Goal: Task Accomplishment & Management: Use online tool/utility

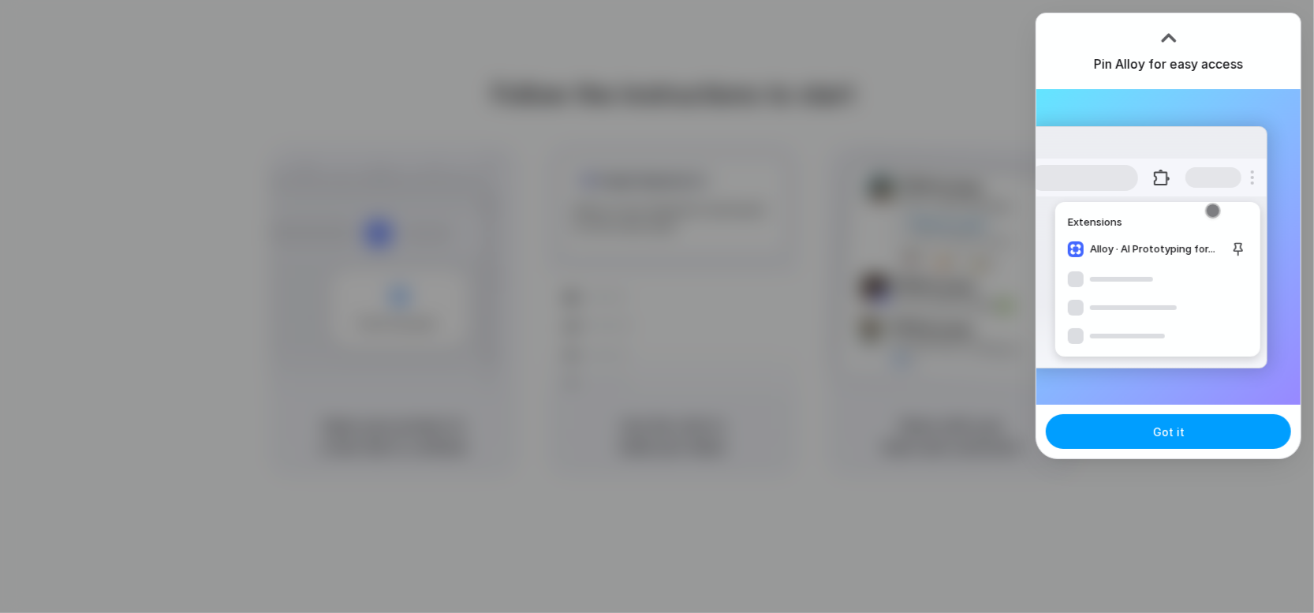
click at [1210, 437] on button "Got it" at bounding box center [1168, 431] width 245 height 35
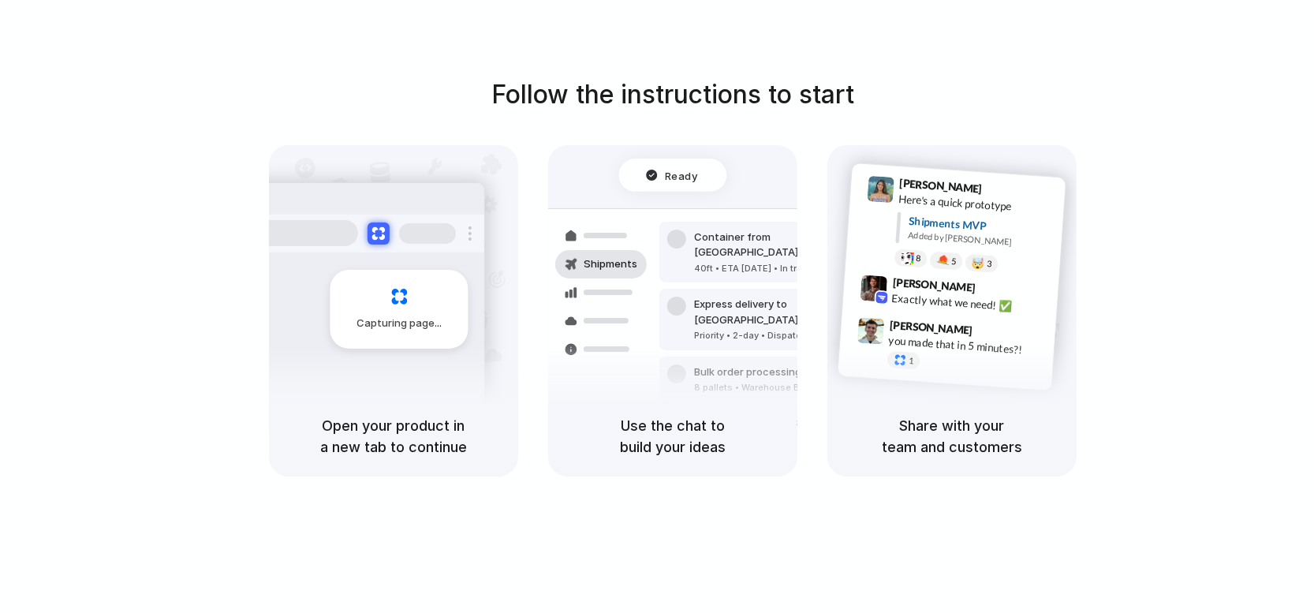
click at [1146, 165] on div "Follow the instructions to start Capturing page Open your product in a new tab …" at bounding box center [673, 276] width 1314 height 401
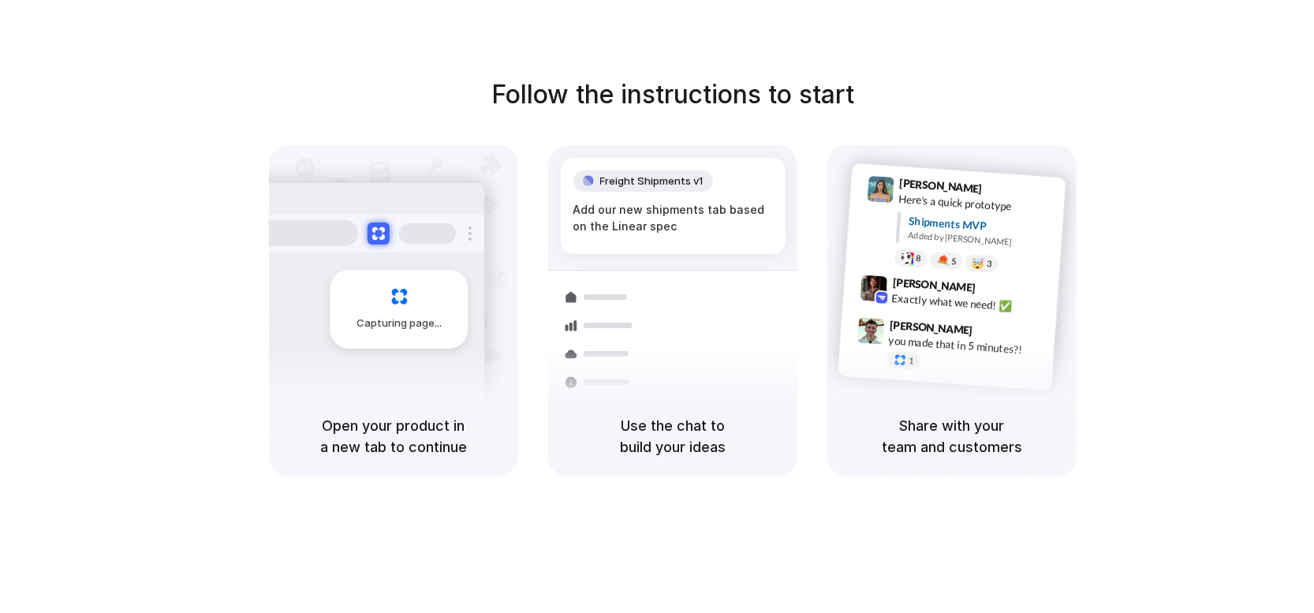
click at [808, 205] on div "Capturing page Open your product in a new tab to continue Freight Shipments v1 …" at bounding box center [672, 310] width 807 height 331
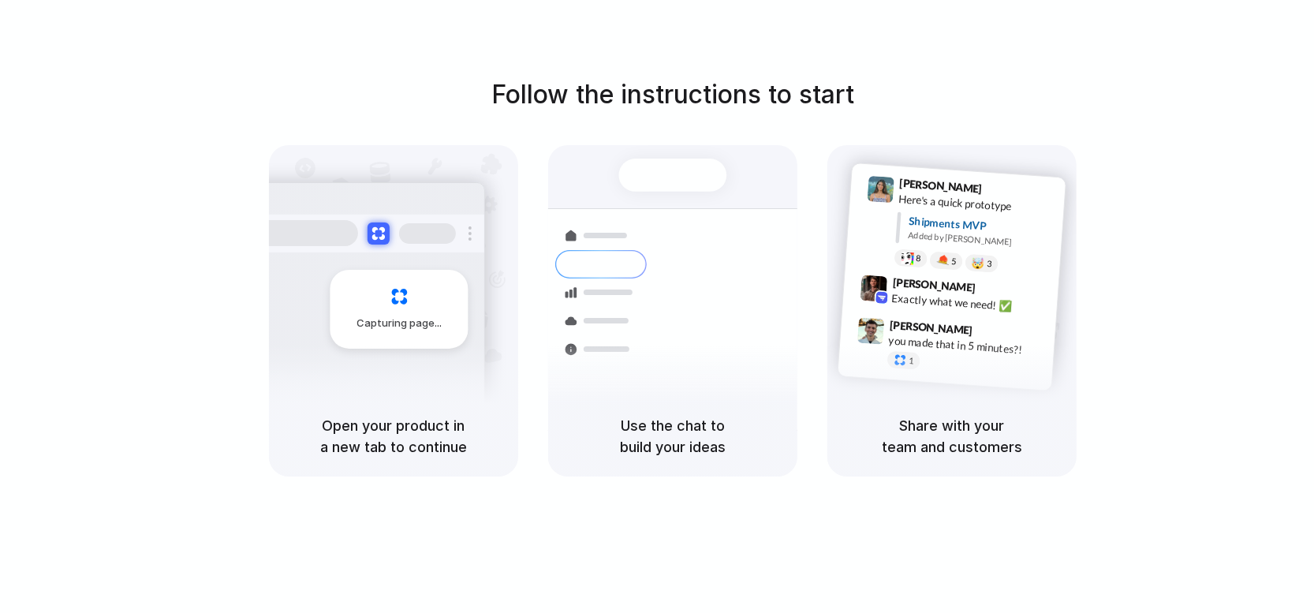
click at [655, 162] on div at bounding box center [673, 174] width 108 height 33
click at [375, 438] on h5 "Open your product in a new tab to continue" at bounding box center [393, 436] width 211 height 43
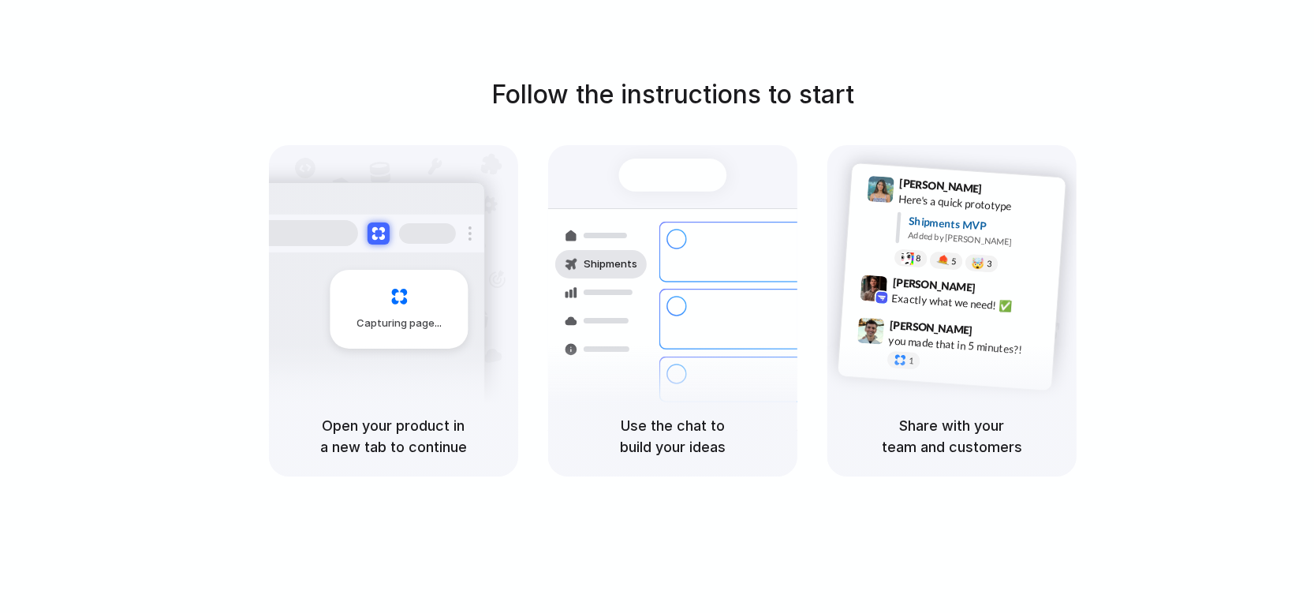
click at [603, 447] on h5 "Use the chat to build your ideas" at bounding box center [672, 436] width 211 height 43
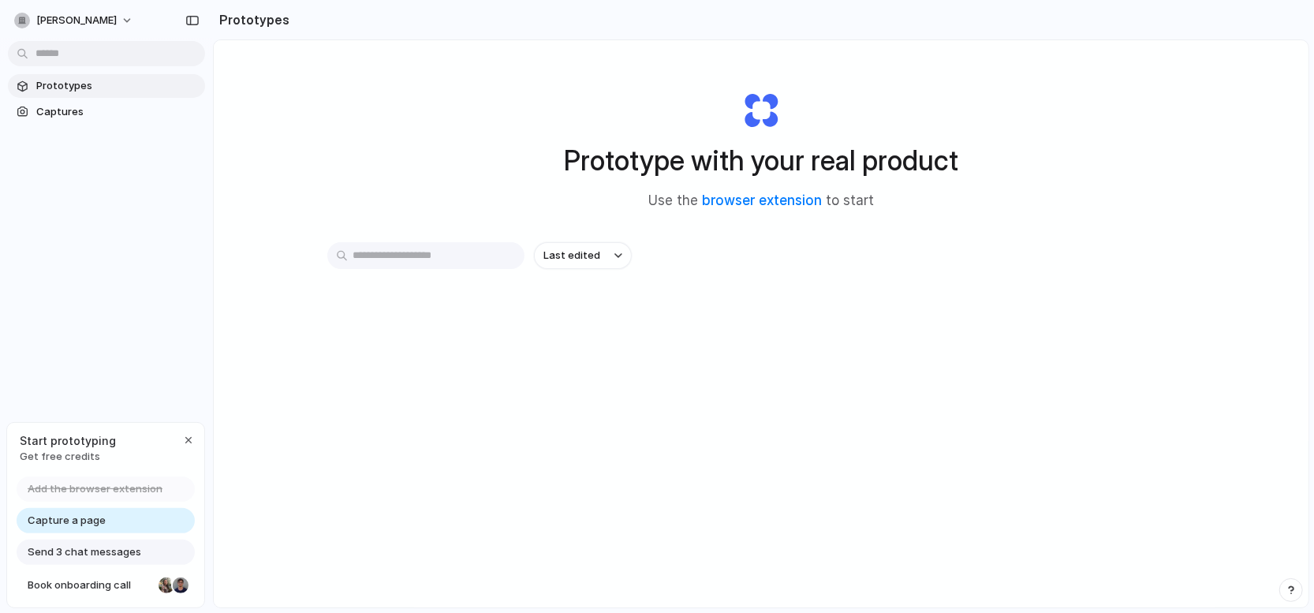
click at [433, 255] on input "text" at bounding box center [425, 255] width 197 height 27
drag, startPoint x: 1250, startPoint y: 0, endPoint x: 1044, endPoint y: 7, distance: 205.9
click at [979, 59] on div "Prototype with your real product Use the browser extension to start Last edited" at bounding box center [761, 365] width 1094 height 651
click at [757, 200] on link "browser extension" at bounding box center [762, 200] width 120 height 16
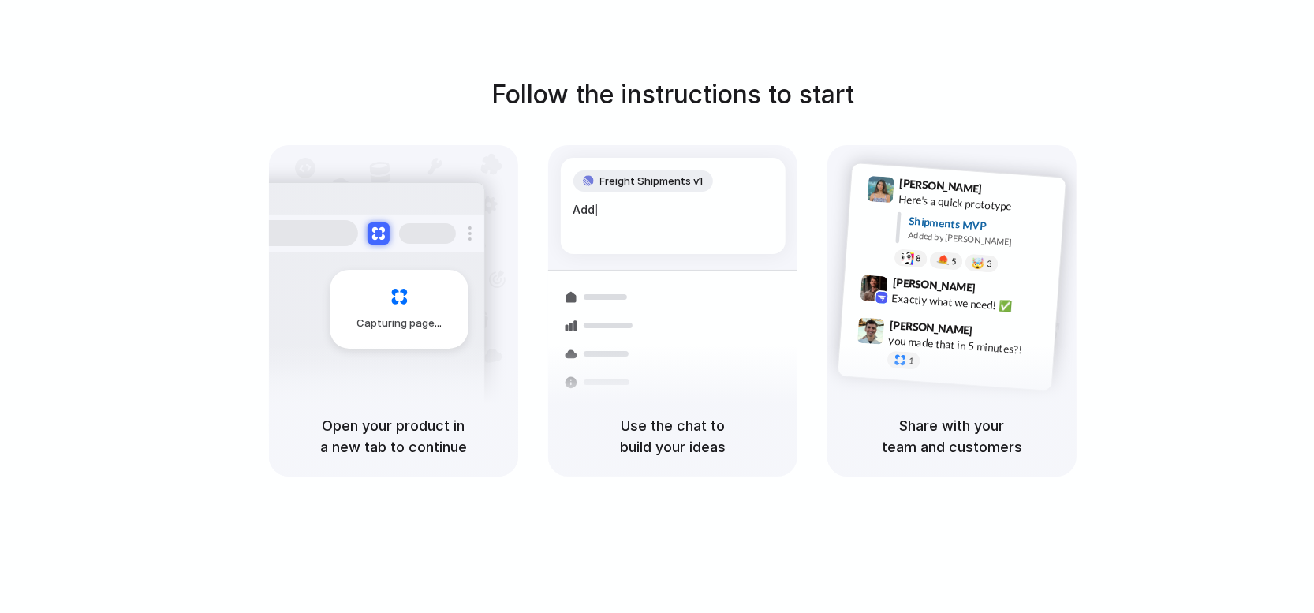
drag, startPoint x: 495, startPoint y: 354, endPoint x: 343, endPoint y: 341, distance: 152.7
click at [481, 357] on div "Capturing page" at bounding box center [393, 270] width 249 height 251
click at [337, 334] on div "Capturing page" at bounding box center [399, 309] width 138 height 79
click at [365, 472] on div "Open your product in a new tab to continue" at bounding box center [393, 436] width 249 height 80
click at [587, 449] on h5 "Use the chat to build your ideas" at bounding box center [672, 436] width 211 height 43
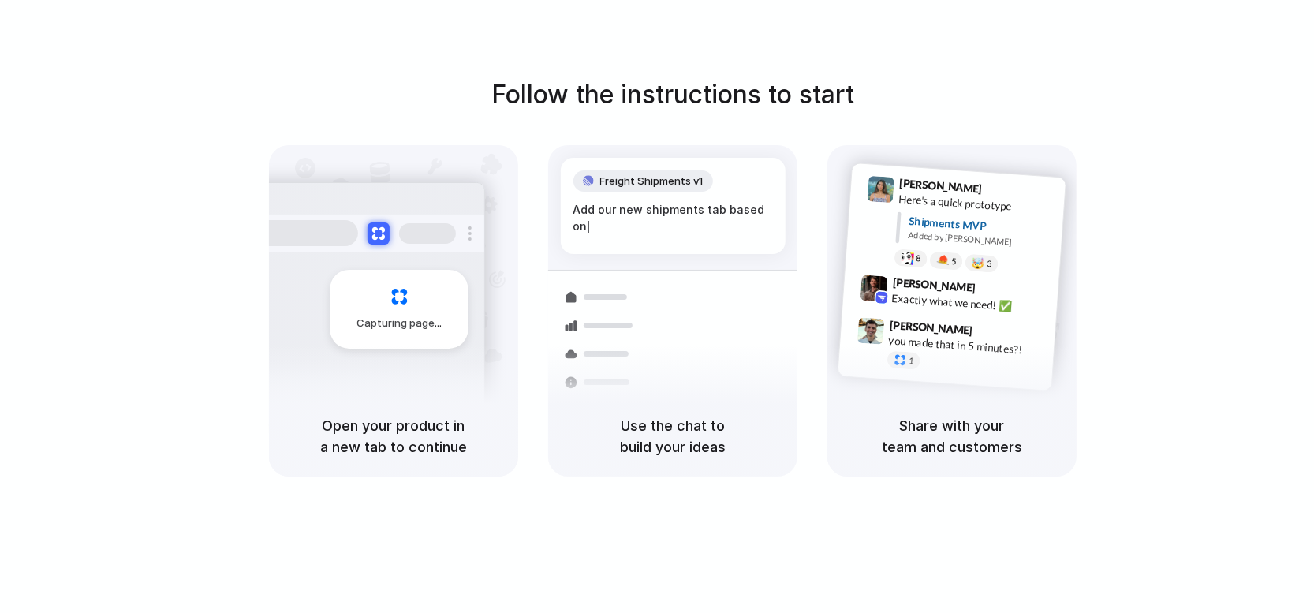
click at [114, 289] on div "Follow the instructions to start Capturing page Open your product in a new tab …" at bounding box center [673, 276] width 1314 height 401
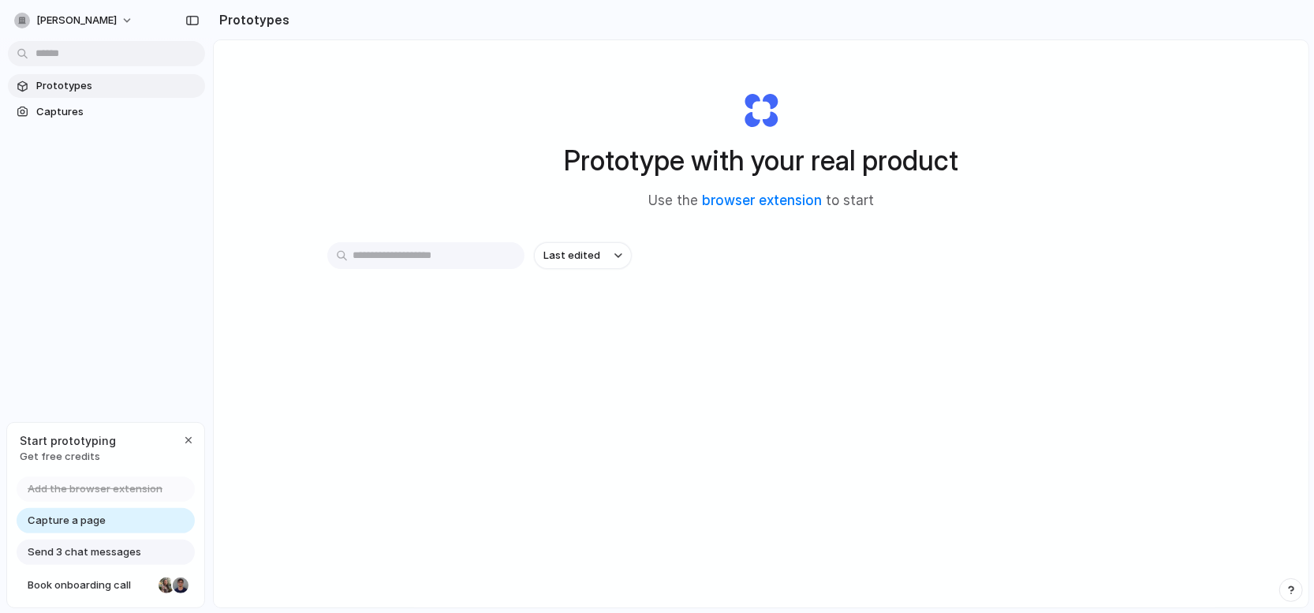
click at [42, 57] on body "sean-caunta Prototypes Captures Start prototyping Get free credits Add the brow…" at bounding box center [657, 306] width 1314 height 613
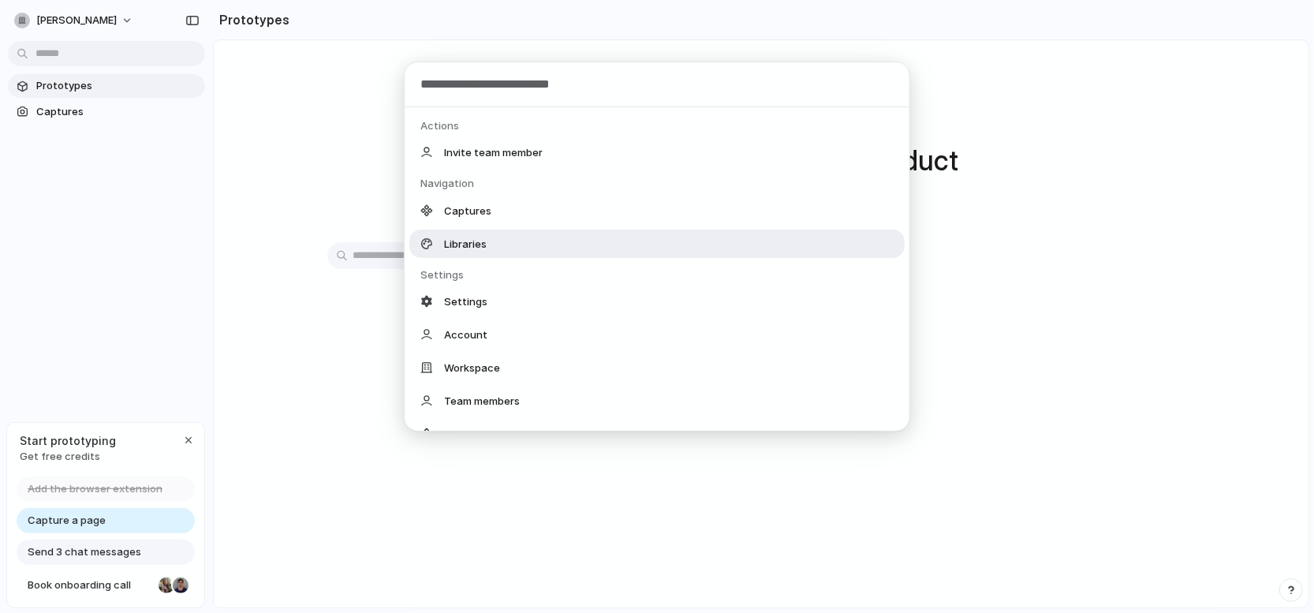
click at [471, 240] on span "Libraries" at bounding box center [465, 244] width 43 height 16
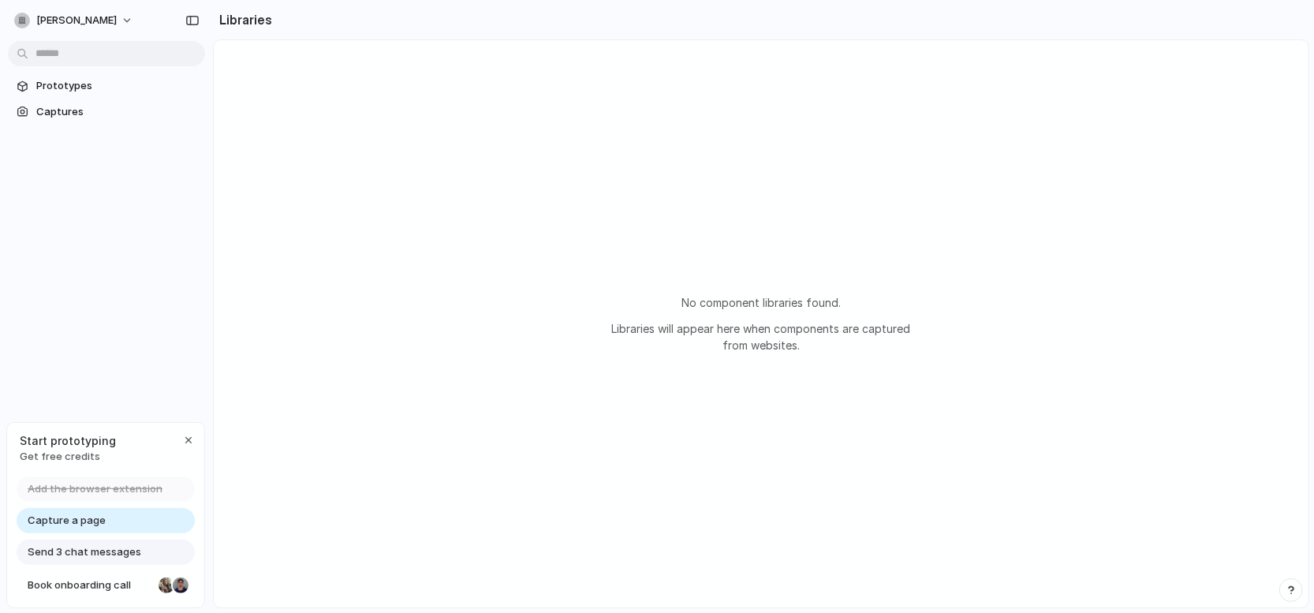
click at [133, 519] on link "Capture a page" at bounding box center [106, 520] width 178 height 25
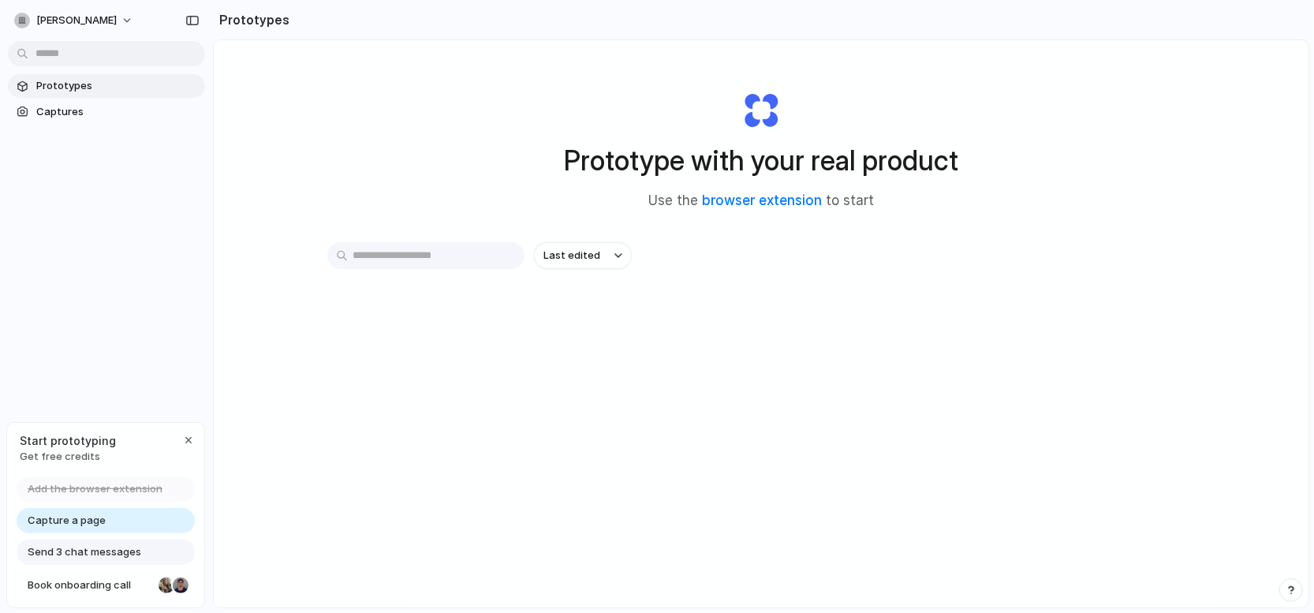
click at [91, 488] on span "Add the browser extension" at bounding box center [95, 489] width 135 height 16
click at [188, 440] on div "button" at bounding box center [188, 440] width 13 height 13
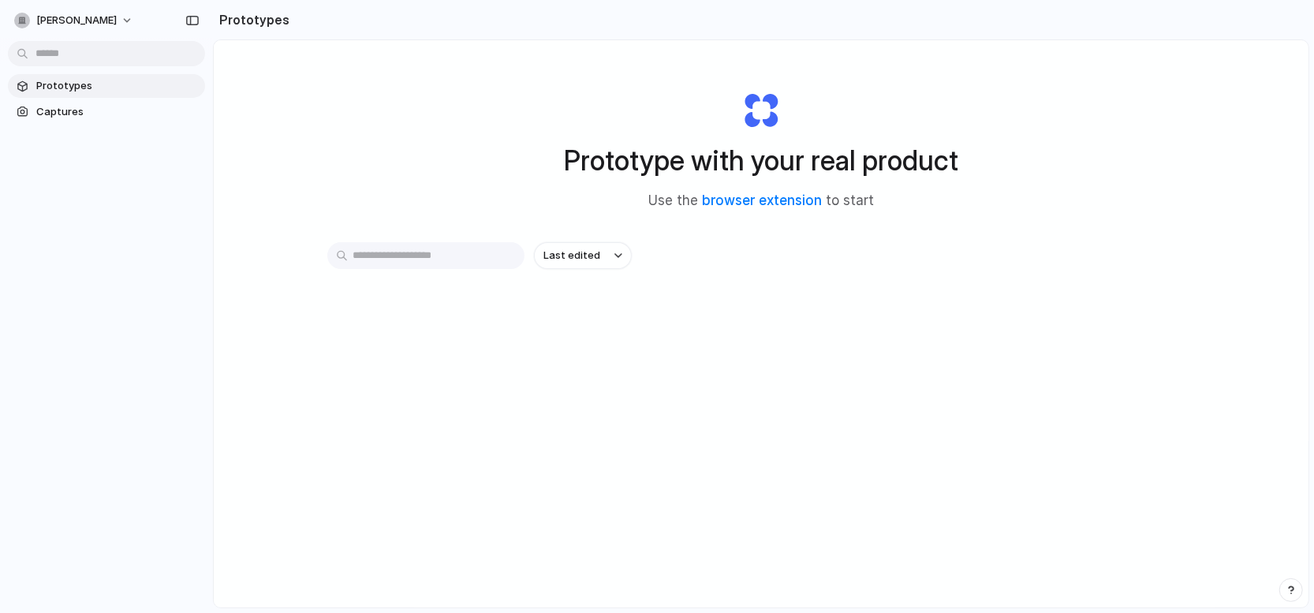
click at [142, 157] on div "Prototypes Captures" at bounding box center [106, 165] width 213 height 330
click at [67, 84] on span "Prototypes" at bounding box center [117, 86] width 162 height 16
click at [468, 259] on input "text" at bounding box center [425, 255] width 197 height 27
click at [620, 258] on button "Last edited" at bounding box center [583, 255] width 98 height 27
click at [371, 358] on div "Last edited Last created Alphabetical" at bounding box center [657, 306] width 1314 height 613
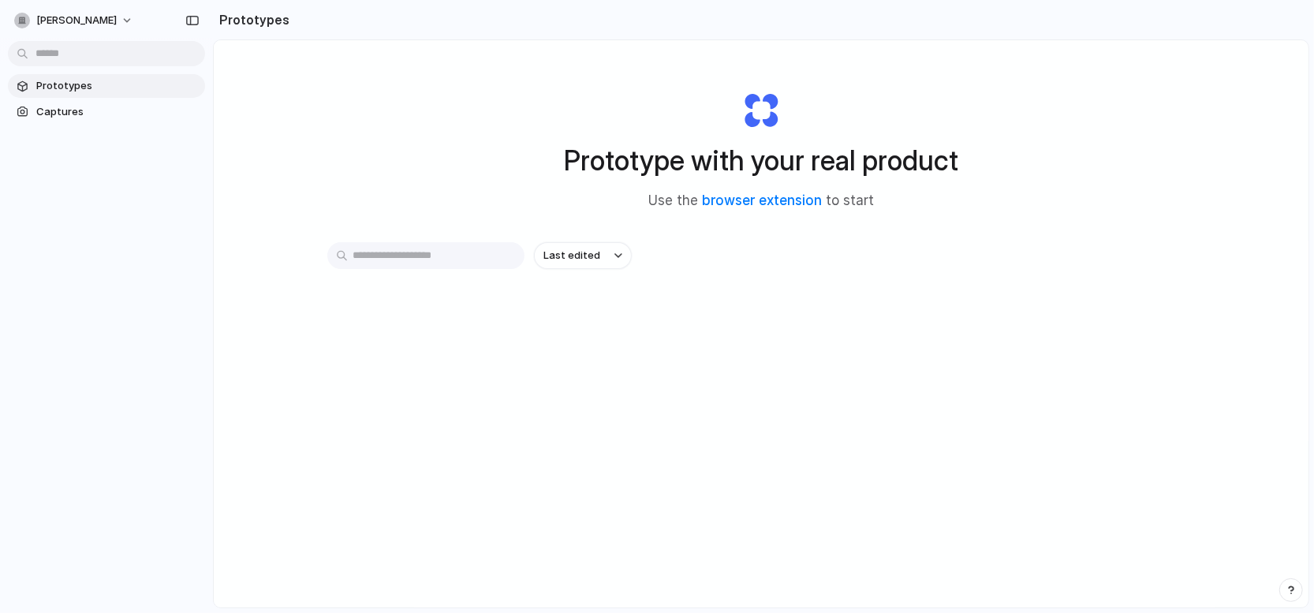
click at [385, 256] on input "text" at bounding box center [425, 255] width 197 height 27
click at [792, 564] on div "Prototype with your real product Use the browser extension to start Last edited" at bounding box center [761, 365] width 1094 height 651
click at [414, 254] on input "text" at bounding box center [425, 255] width 197 height 27
type input "****"
click at [505, 256] on button "button" at bounding box center [506, 255] width 17 height 17
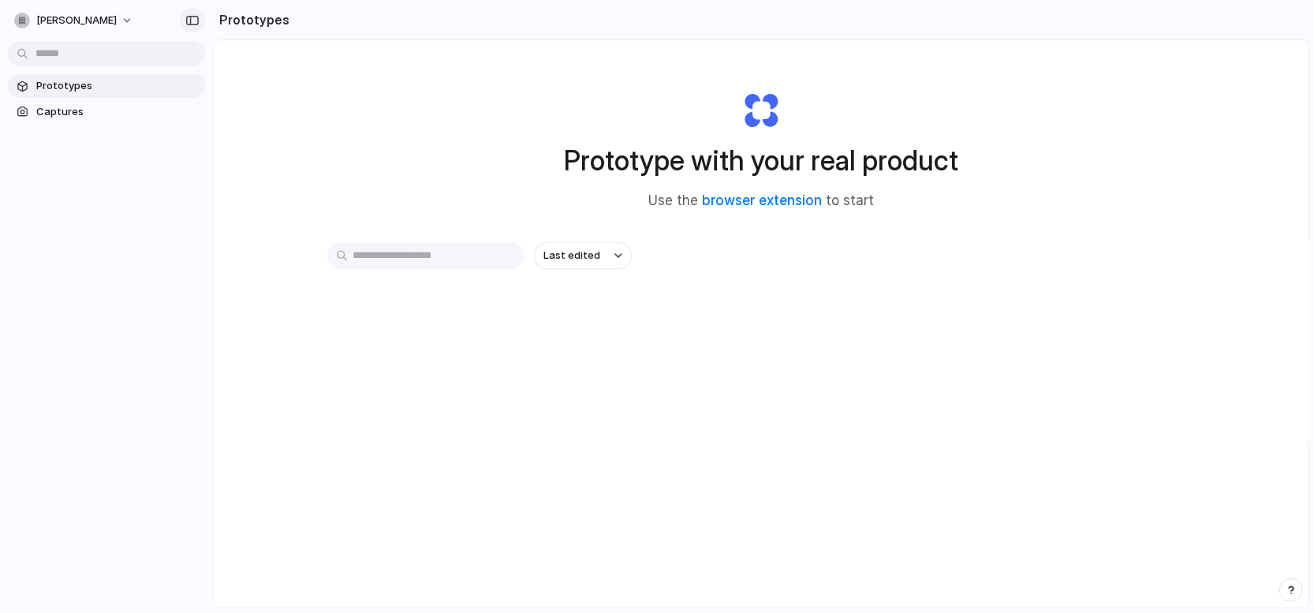
click at [195, 22] on div "button" at bounding box center [192, 20] width 14 height 11
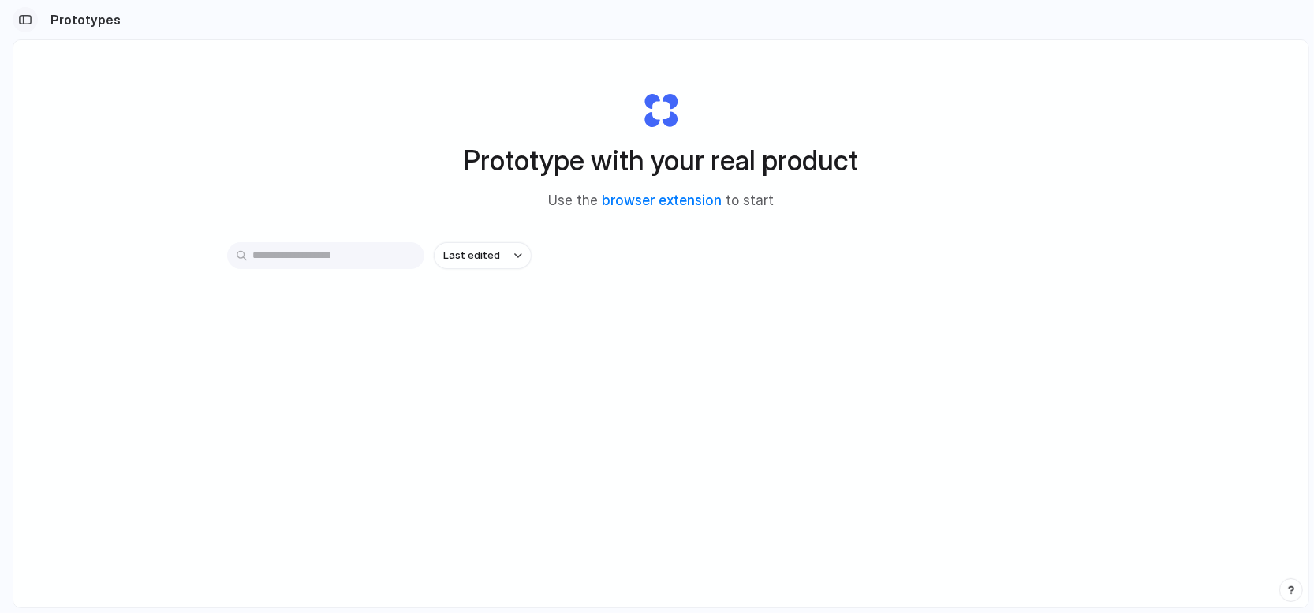
click at [16, 20] on button "button" at bounding box center [25, 19] width 25 height 25
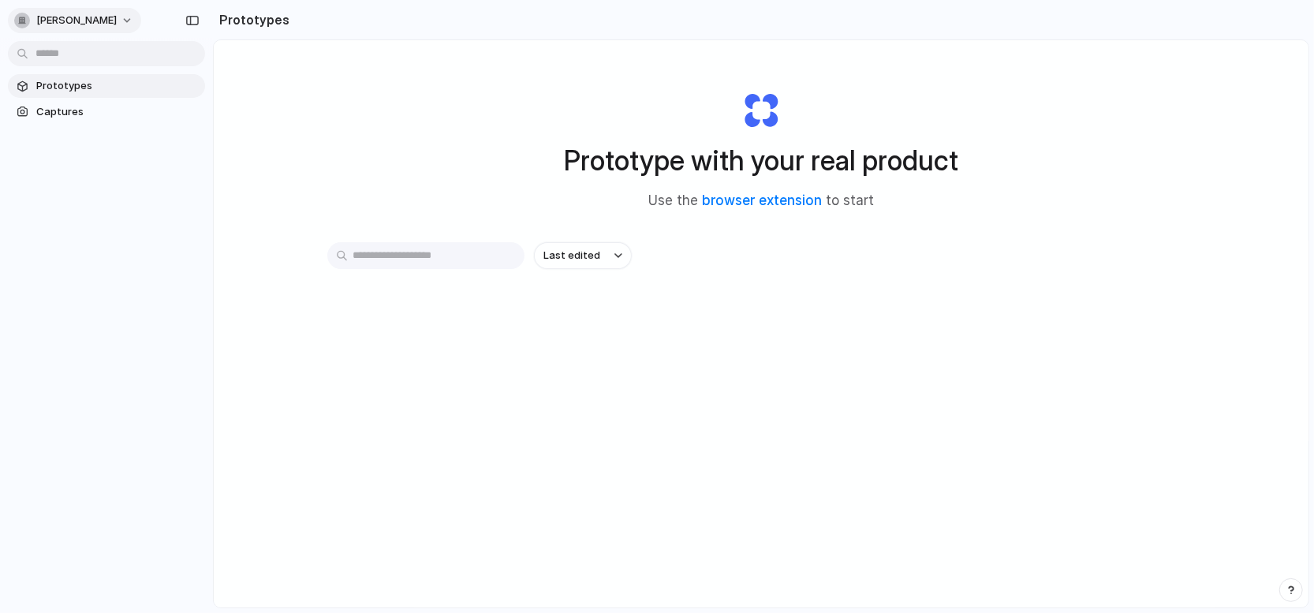
click at [110, 20] on button "[PERSON_NAME]" at bounding box center [74, 20] width 133 height 25
click at [565, 117] on div "Settings Invite members Change theme Sign out" at bounding box center [657, 306] width 1314 height 613
click at [451, 355] on div "Last edited" at bounding box center [760, 311] width 867 height 139
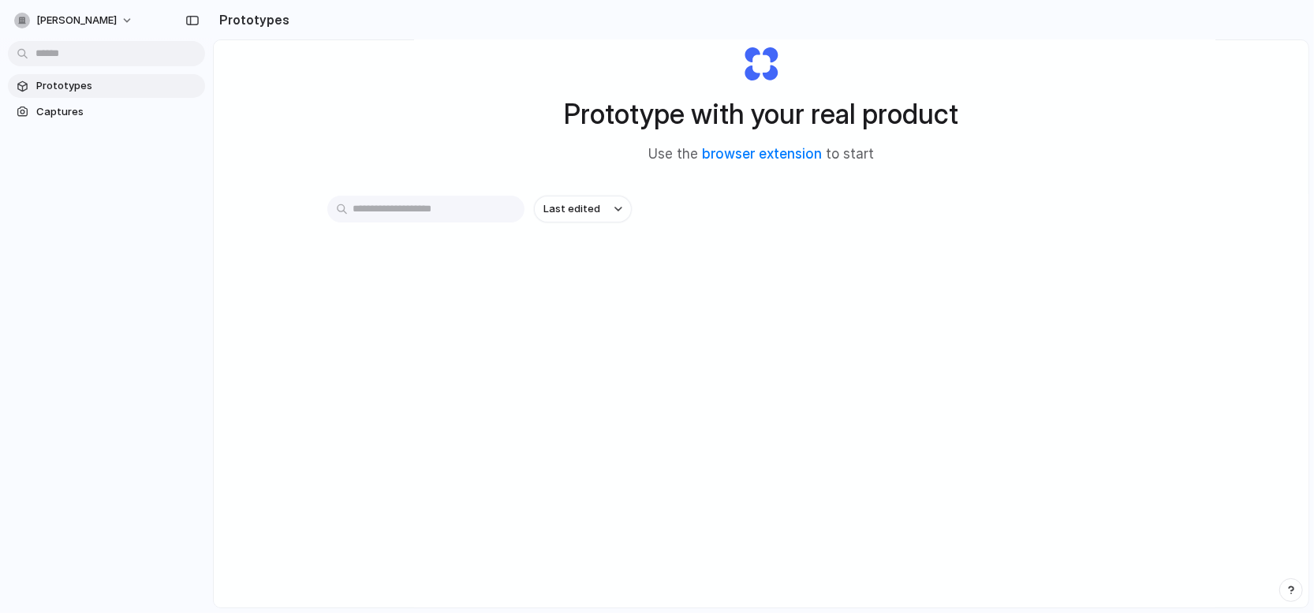
scroll to position [84, 0]
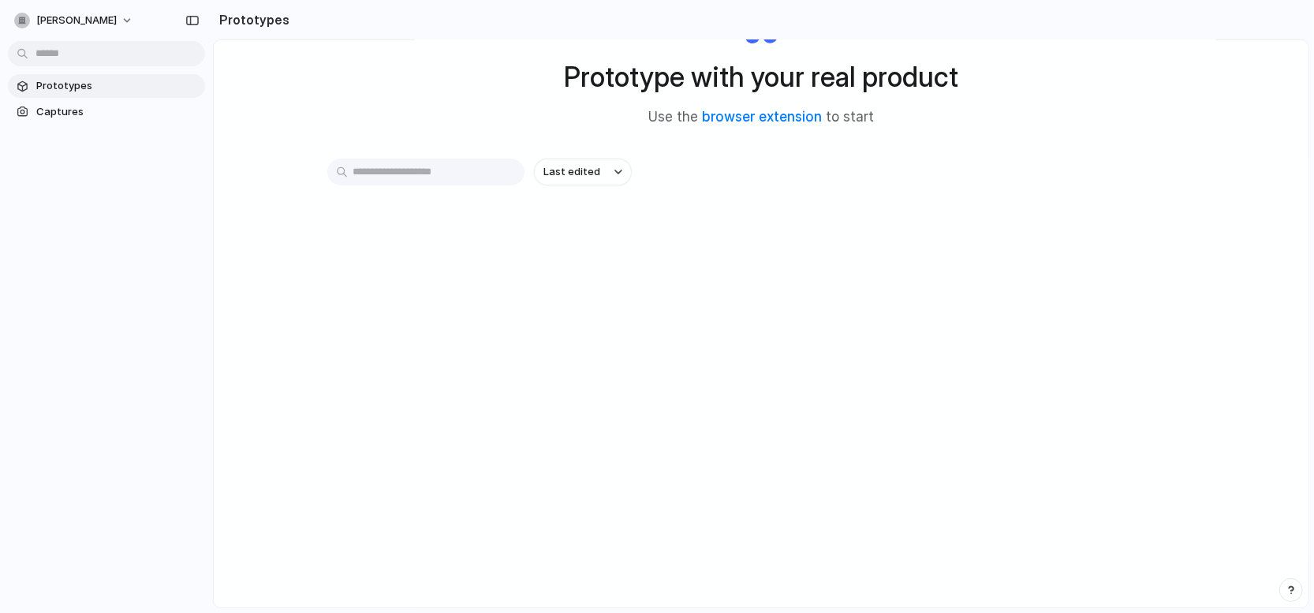
click at [818, 523] on div "Prototype with your real product Use the browser extension to start Last edited" at bounding box center [761, 282] width 1094 height 651
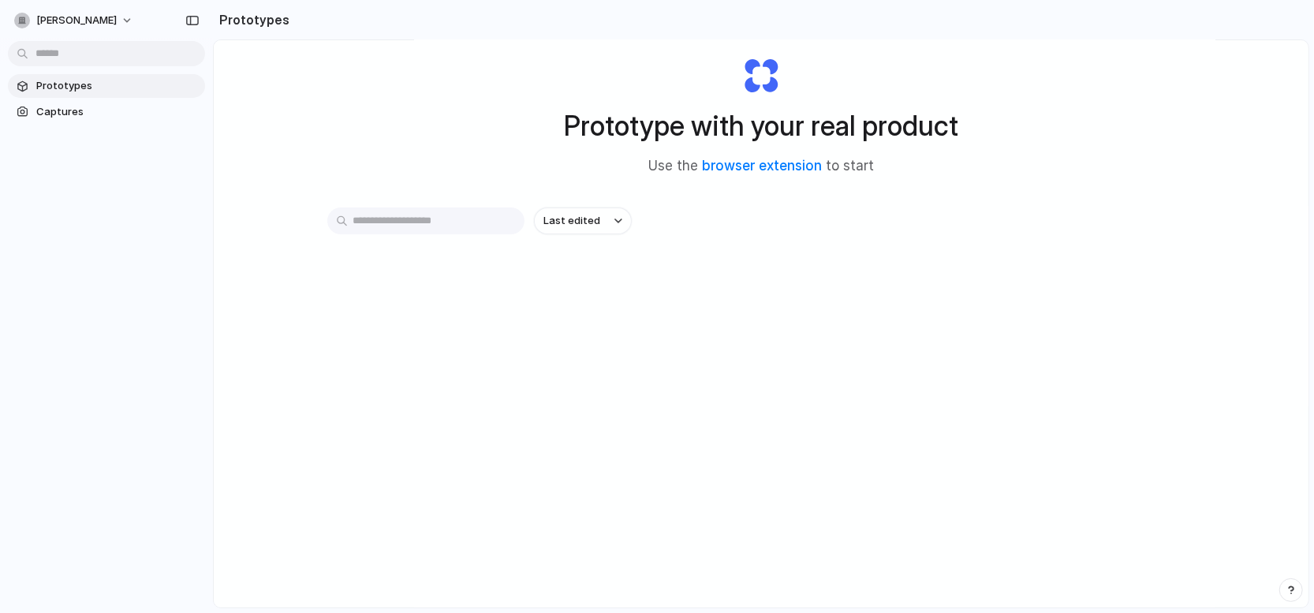
scroll to position [0, 0]
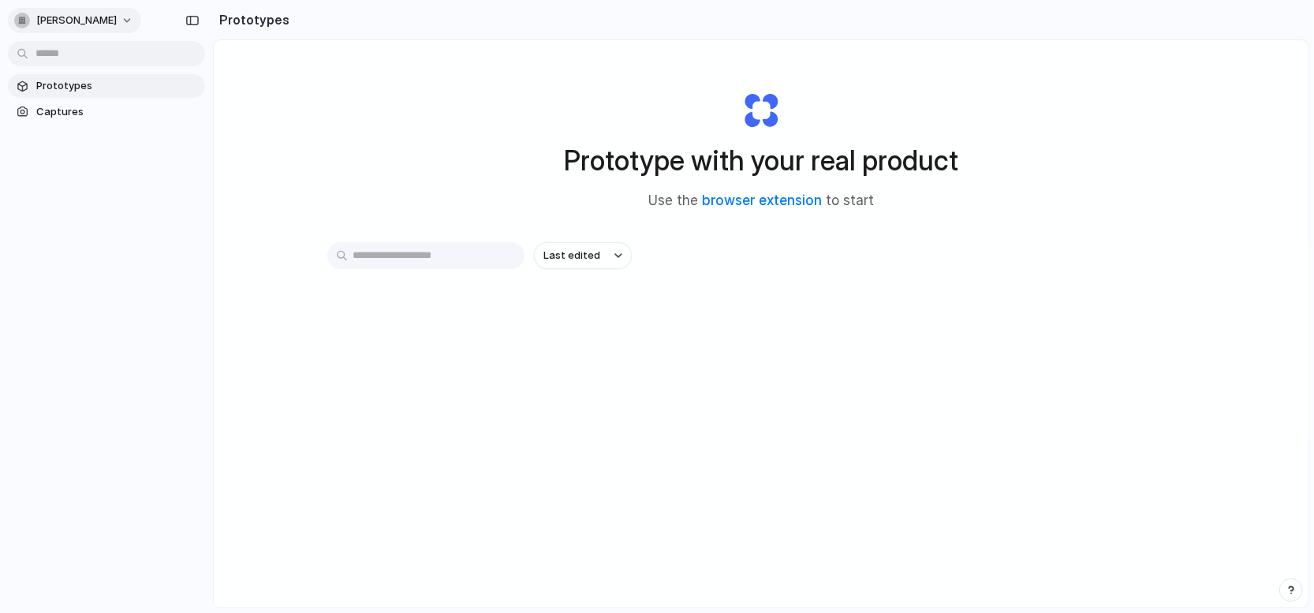
click at [76, 26] on span "[PERSON_NAME]" at bounding box center [76, 21] width 80 height 16
click at [73, 121] on li "Sign out" at bounding box center [76, 131] width 131 height 25
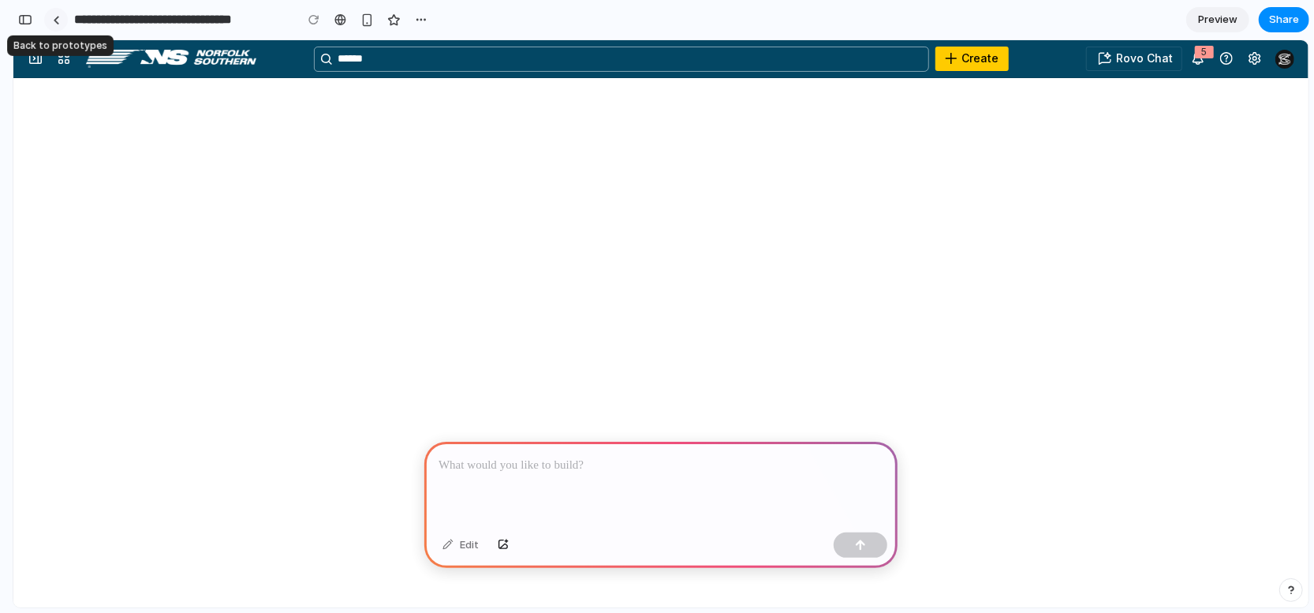
click at [54, 21] on div at bounding box center [56, 20] width 7 height 9
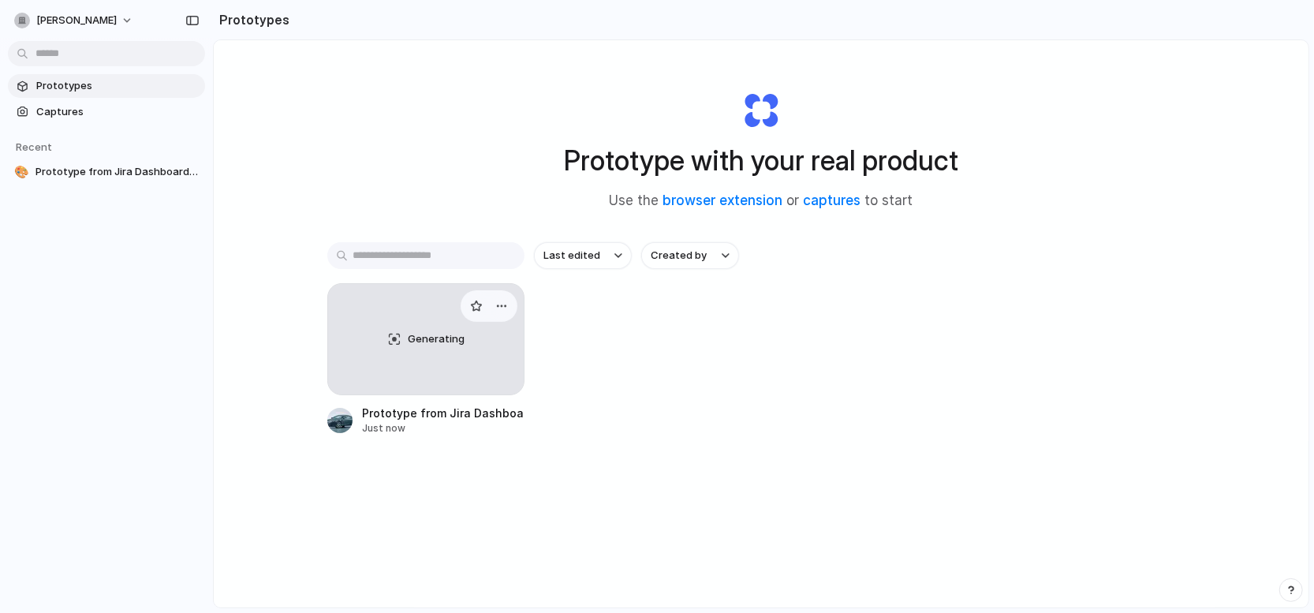
click at [432, 355] on div "Generating" at bounding box center [426, 339] width 196 height 110
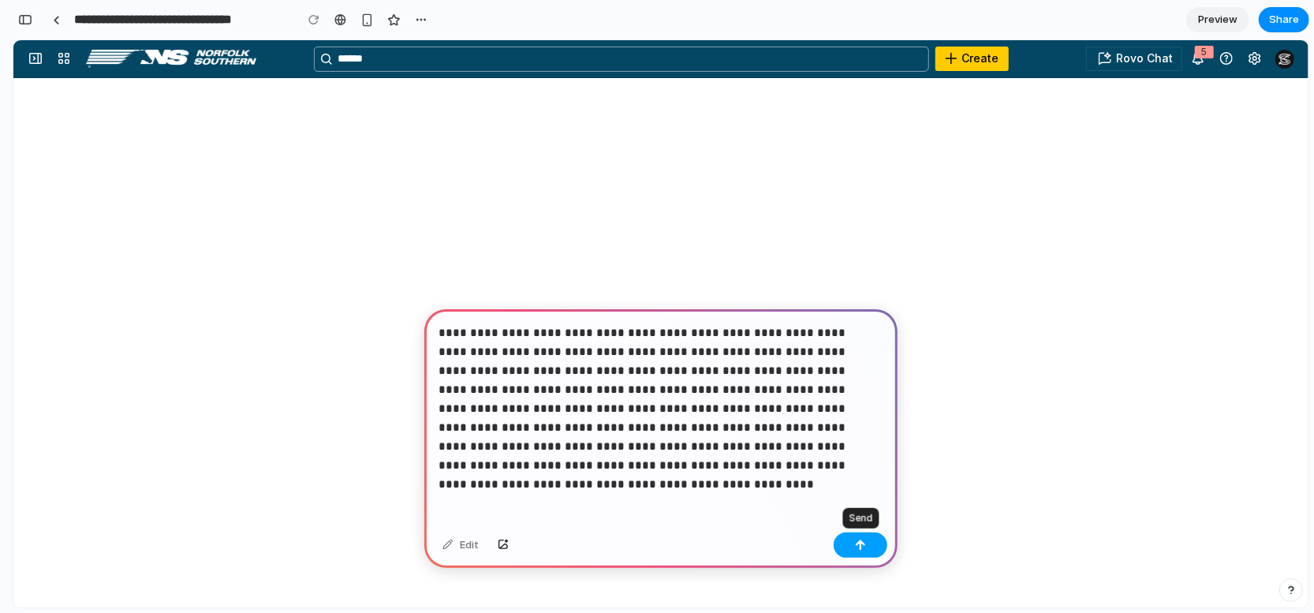
click at [870, 545] on button "button" at bounding box center [860, 544] width 54 height 25
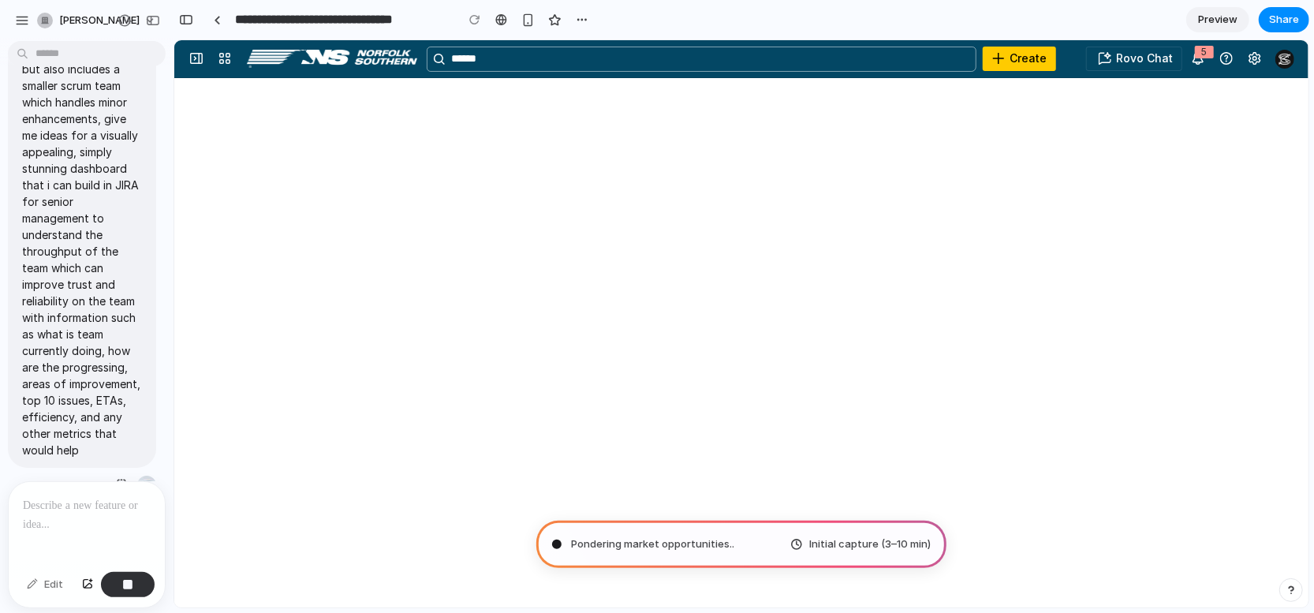
scroll to position [239, 0]
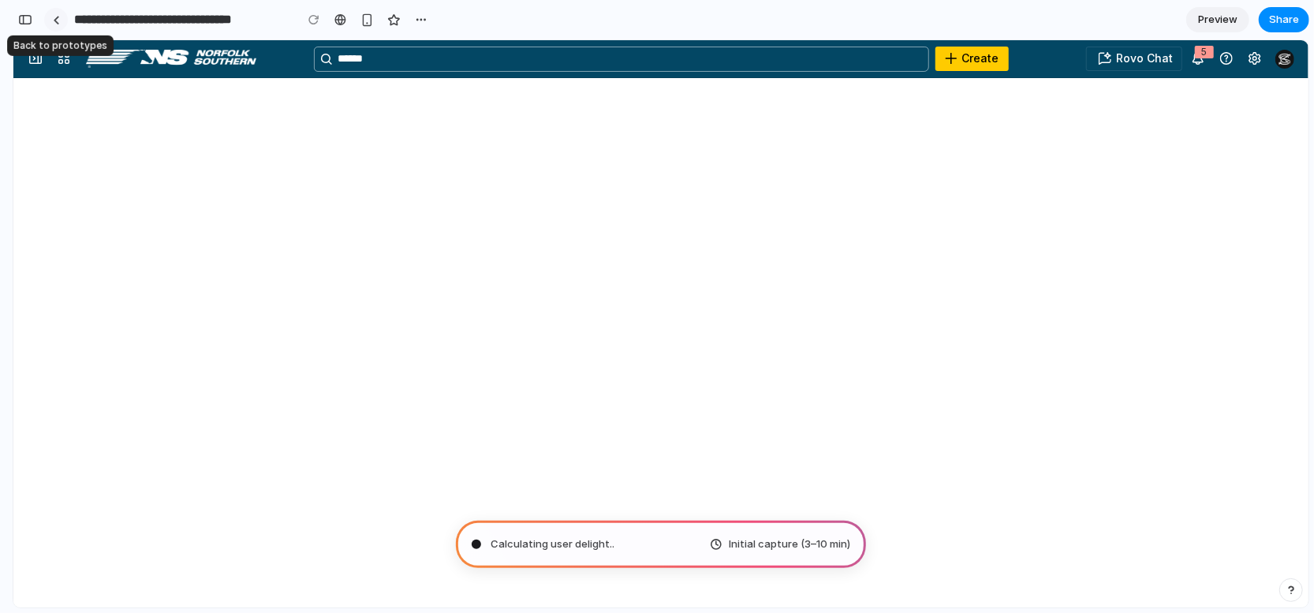
click at [60, 22] on link at bounding box center [56, 20] width 24 height 24
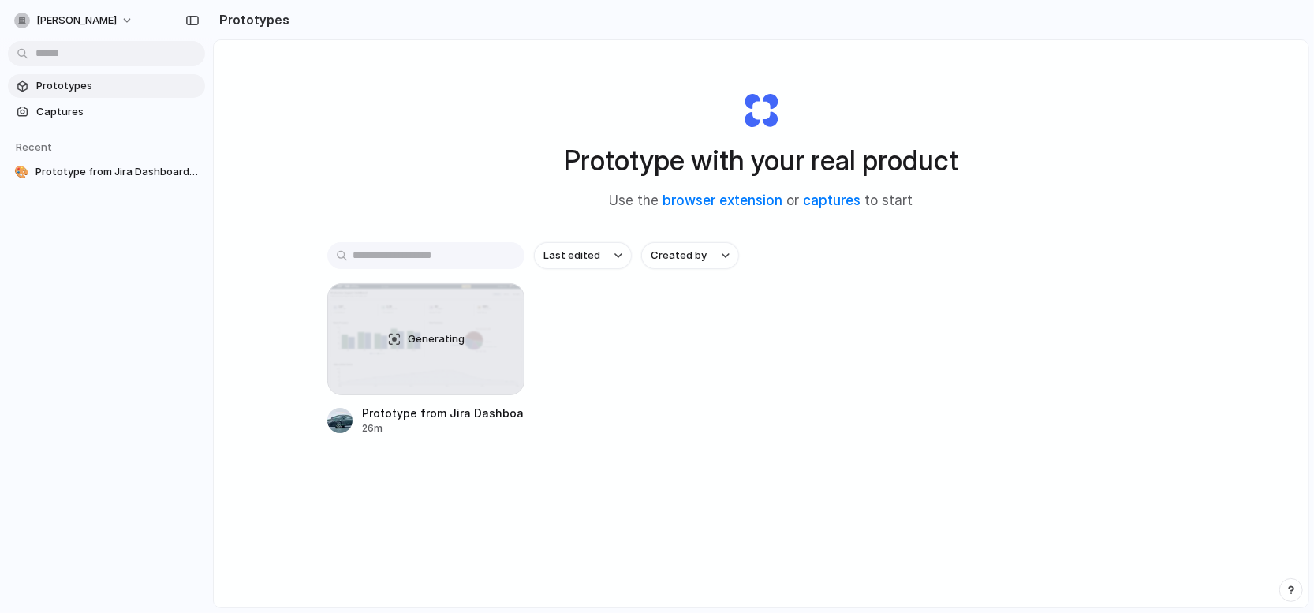
click at [814, 452] on div "Last edited Created by Generating Prototype from Jira Dashboard Hub 26m" at bounding box center [760, 387] width 867 height 291
click at [381, 367] on div "Generating" at bounding box center [426, 339] width 196 height 110
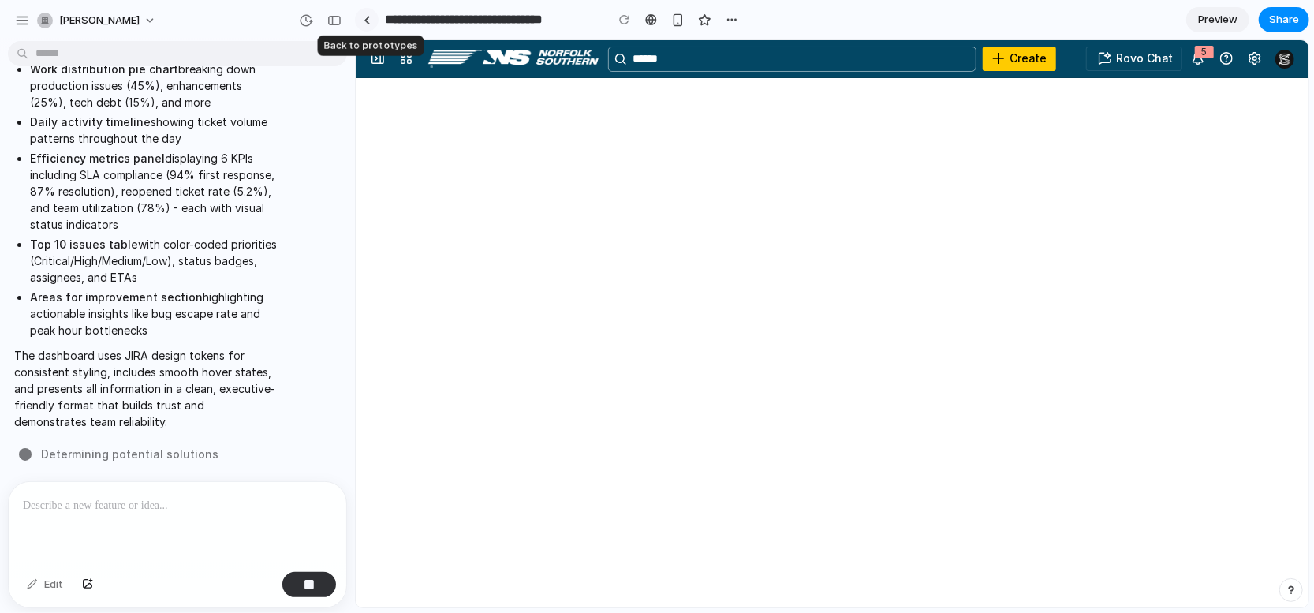
click at [367, 21] on div at bounding box center [367, 20] width 7 height 9
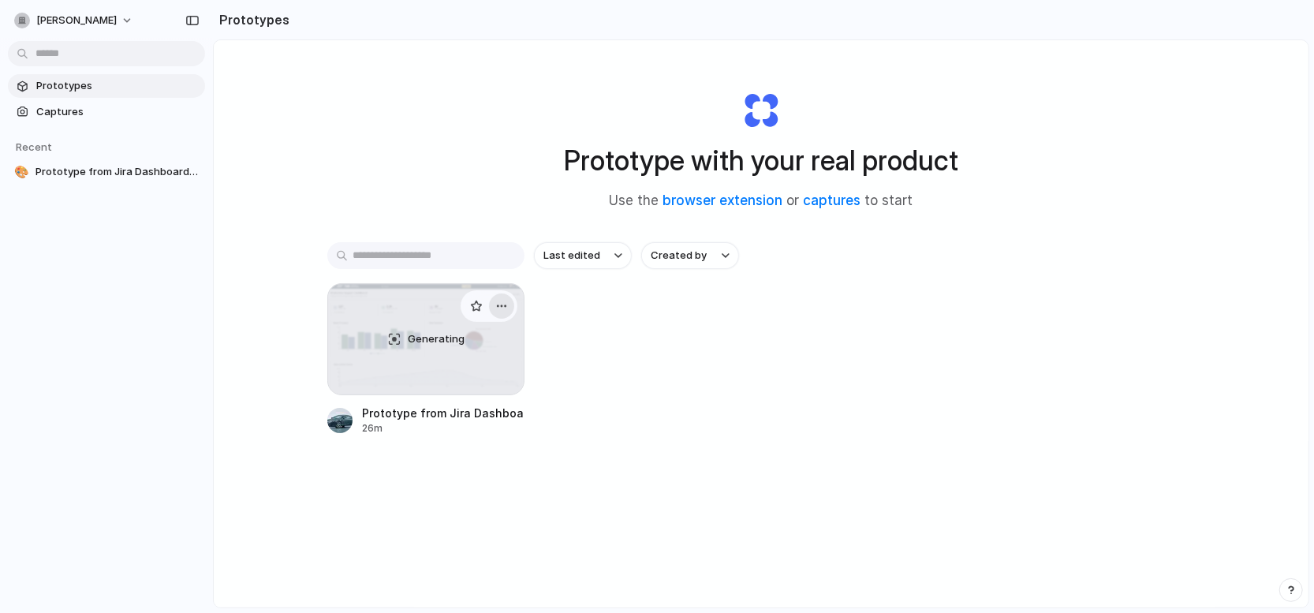
click at [501, 304] on div "button" at bounding box center [501, 306] width 13 height 13
click at [461, 394] on span "Copy link" at bounding box center [444, 392] width 45 height 16
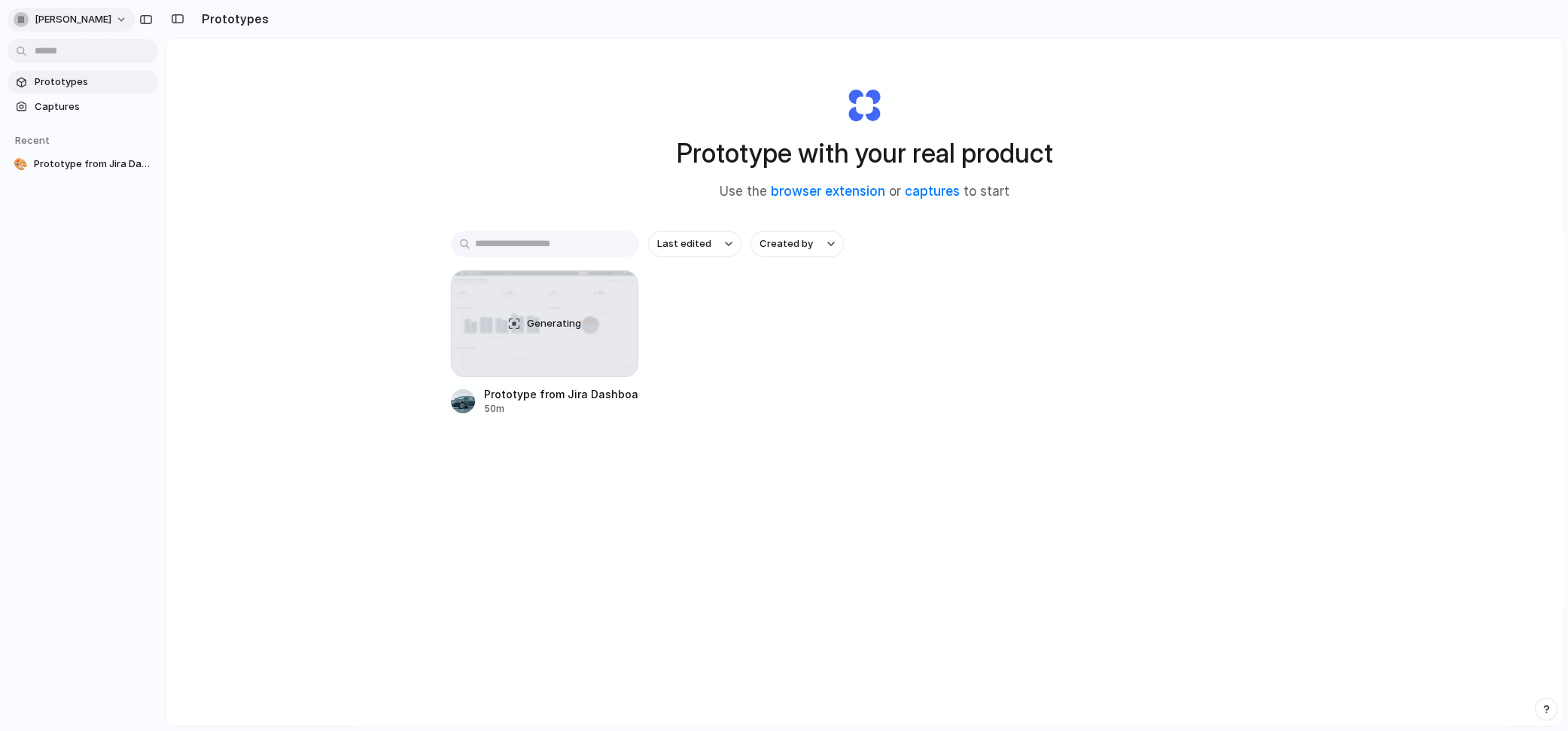
click at [89, 16] on span "[PERSON_NAME]" at bounding box center [73, 20] width 76 height 15
click at [69, 128] on span "Sign out" at bounding box center [54, 126] width 40 height 15
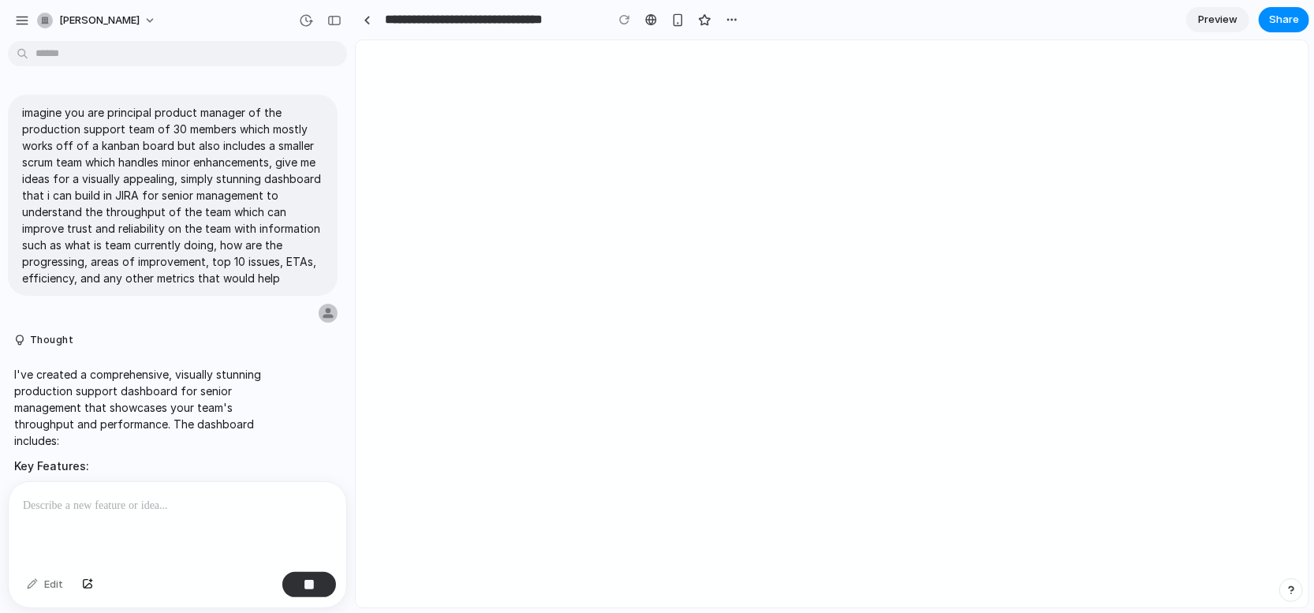
type input "**********"
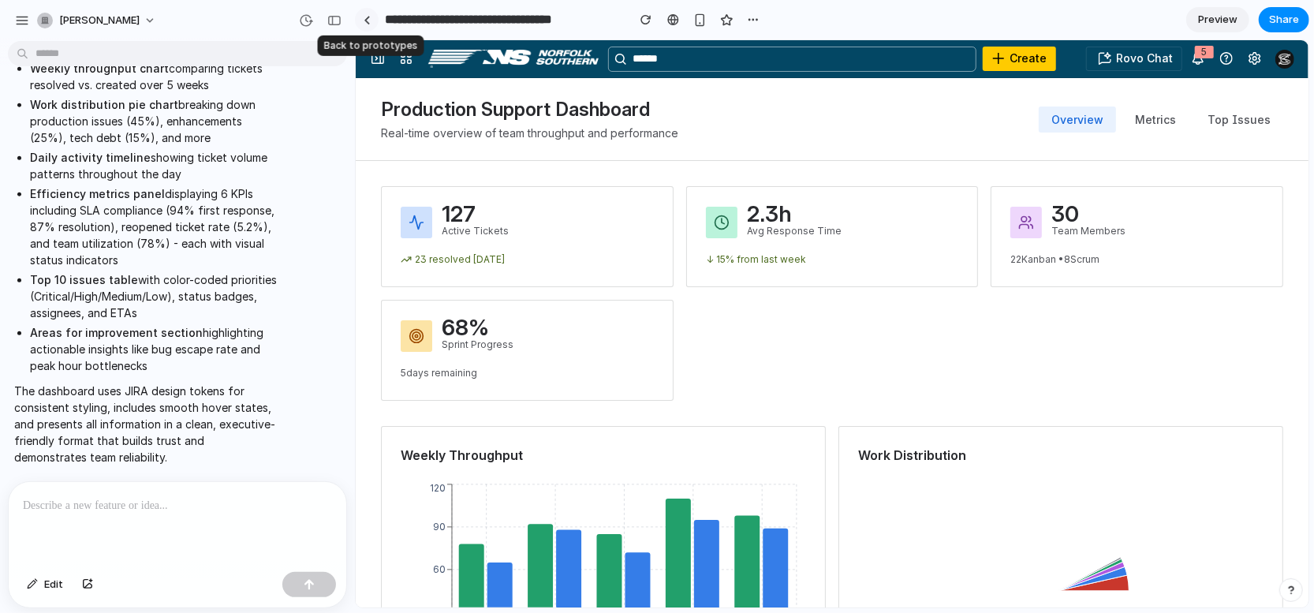
click at [368, 17] on div at bounding box center [367, 20] width 7 height 9
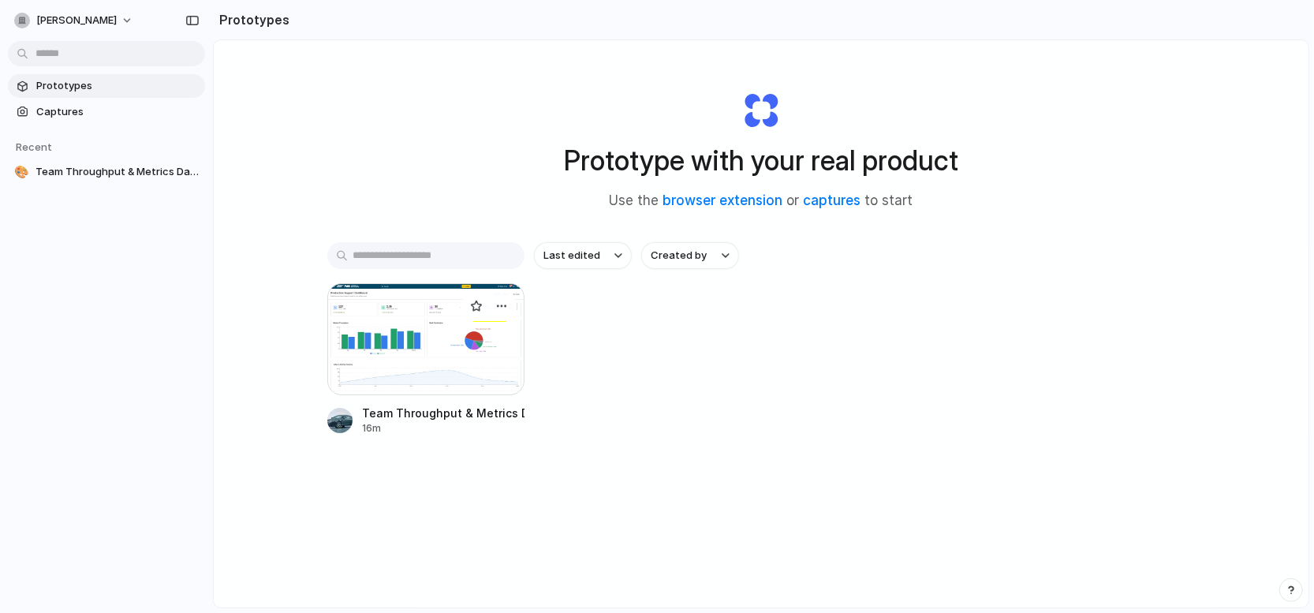
click at [409, 335] on div at bounding box center [425, 339] width 197 height 112
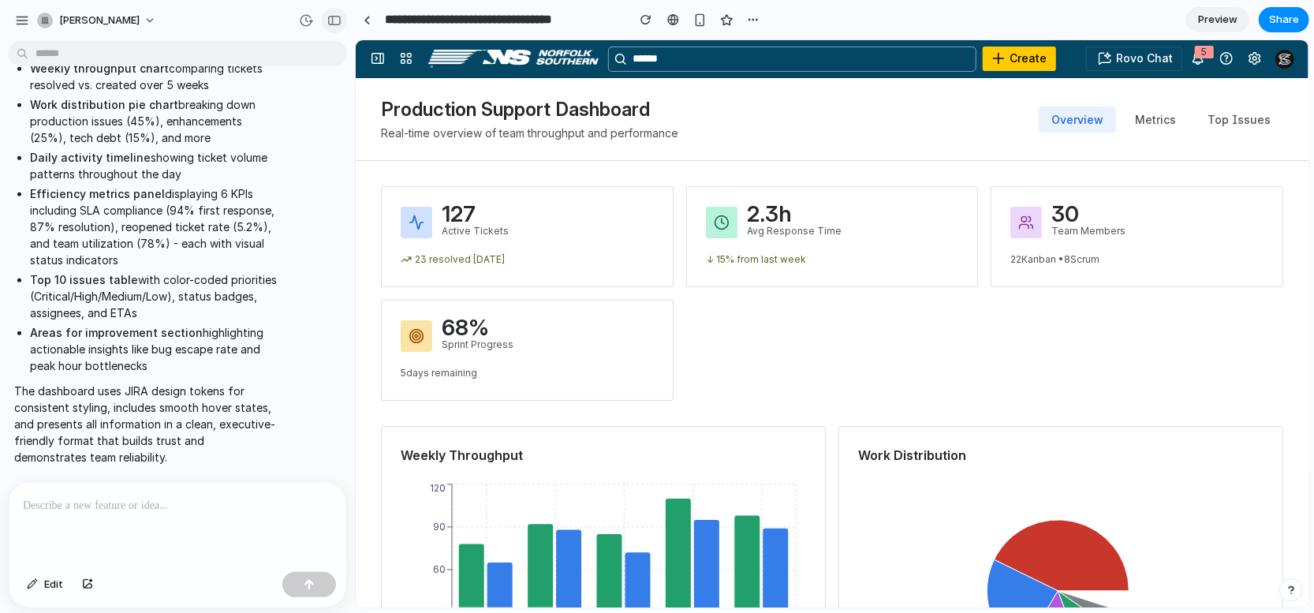
click at [339, 22] on div "button" at bounding box center [334, 20] width 14 height 11
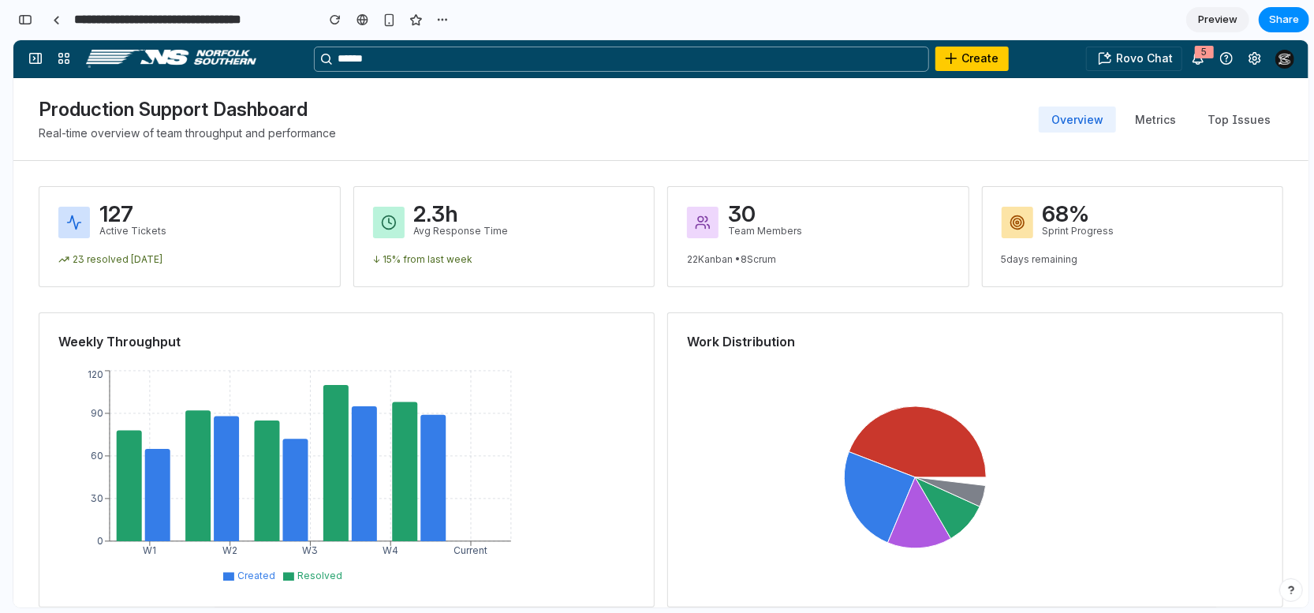
scroll to position [1545, 0]
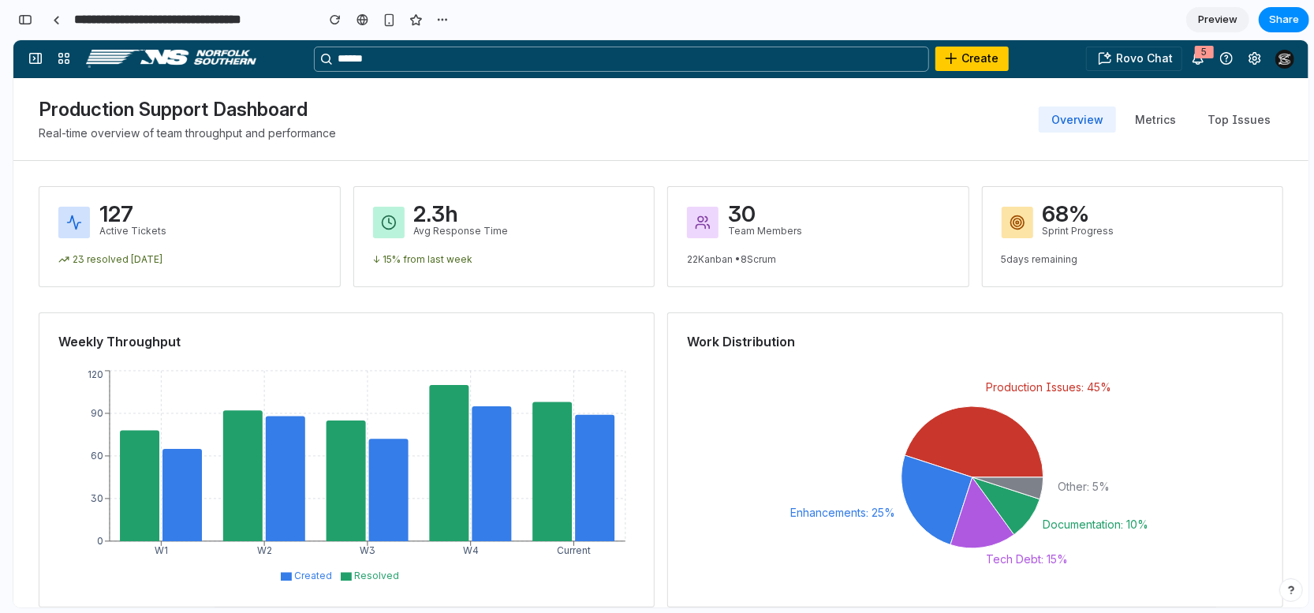
click at [1154, 117] on button "Metrics" at bounding box center [1155, 119] width 66 height 26
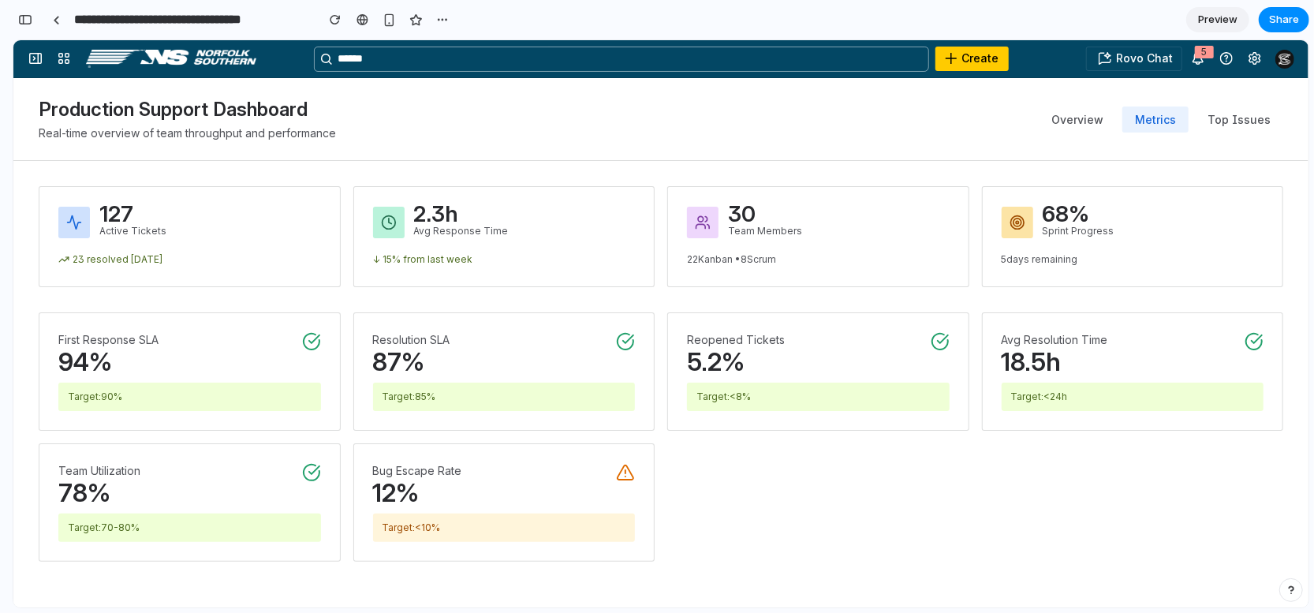
click at [1228, 120] on button "Top Issues" at bounding box center [1239, 119] width 88 height 26
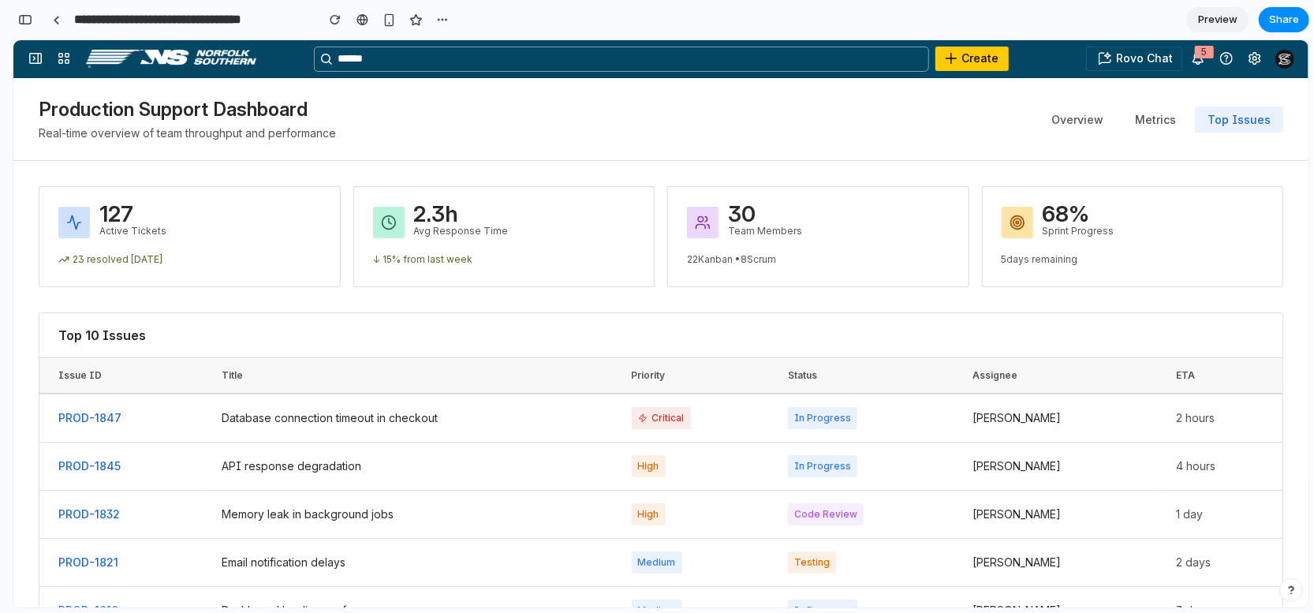
click at [1072, 118] on button "Overview" at bounding box center [1076, 119] width 77 height 26
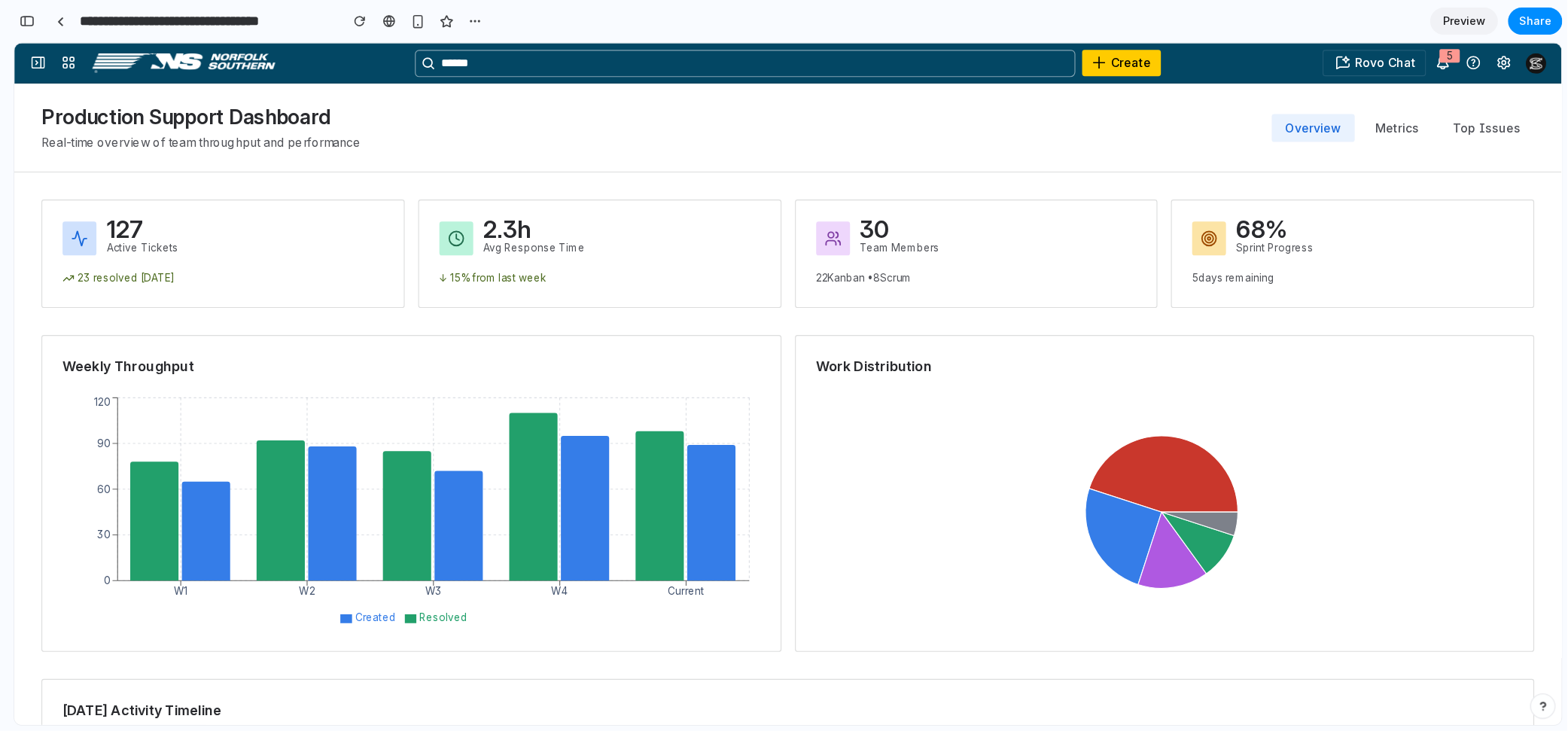
scroll to position [1474, 0]
